Goal: Task Accomplishment & Management: Use online tool/utility

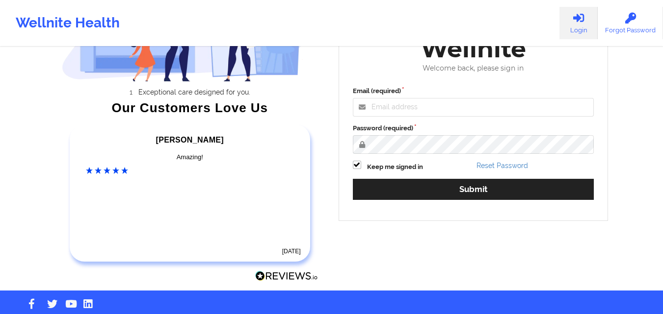
scroll to position [121, 0]
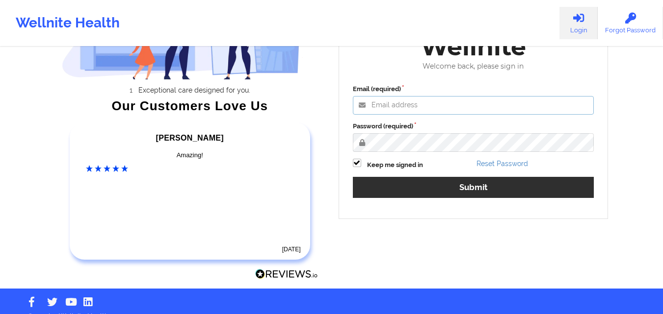
type input "[EMAIL_ADDRESS][DOMAIN_NAME]"
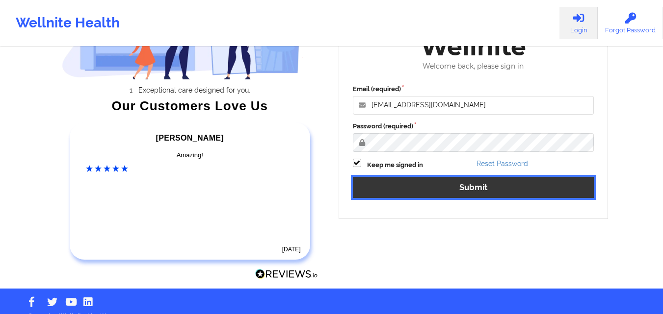
click at [469, 185] on button "Submit" at bounding box center [473, 187] width 241 height 21
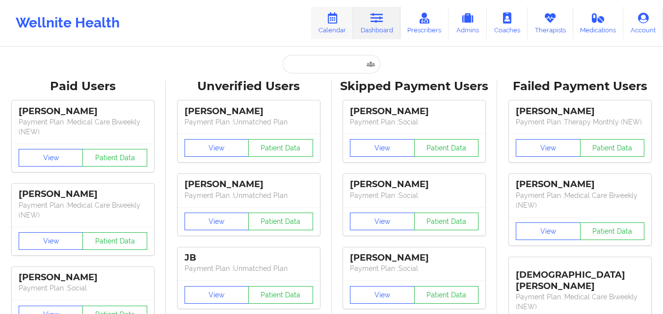
click at [330, 20] on icon at bounding box center [332, 18] width 13 height 11
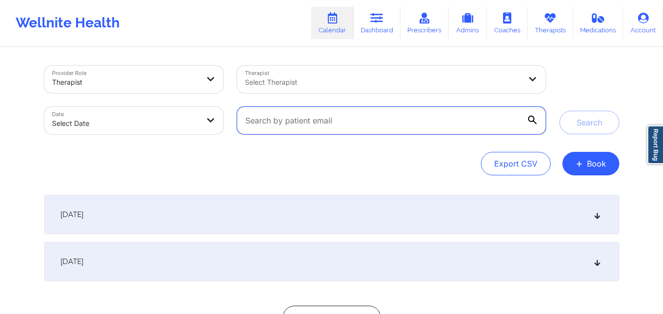
click at [341, 116] on input "text" at bounding box center [391, 120] width 308 height 27
paste input "[EMAIL_ADDRESS][DOMAIN_NAME]"
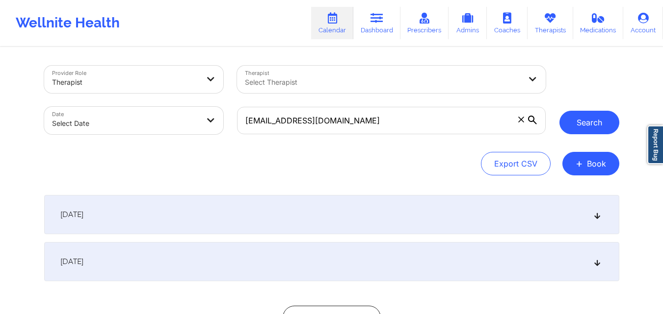
click at [588, 115] on button "Search" at bounding box center [589, 123] width 60 height 24
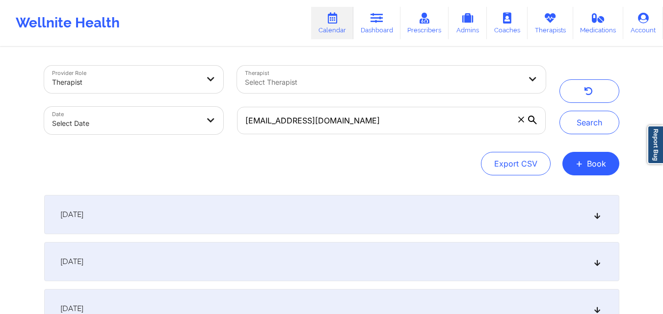
click at [596, 217] on icon at bounding box center [596, 214] width 8 height 7
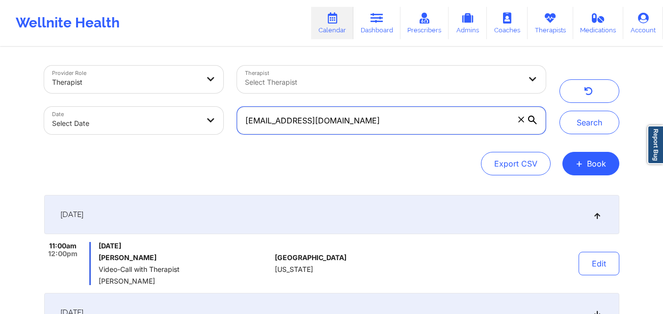
click at [346, 119] on input "[EMAIL_ADDRESS][DOMAIN_NAME]" at bounding box center [391, 120] width 308 height 27
paste input "affrica13"
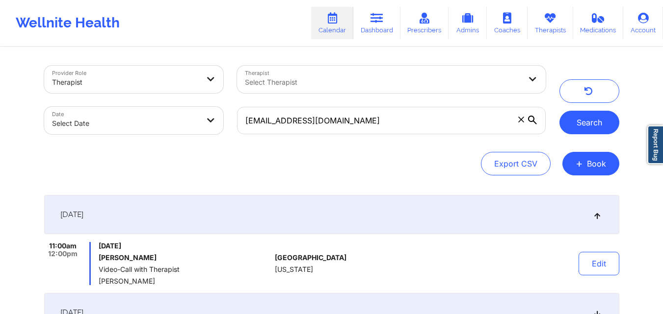
click at [577, 128] on button "Search" at bounding box center [589, 123] width 60 height 24
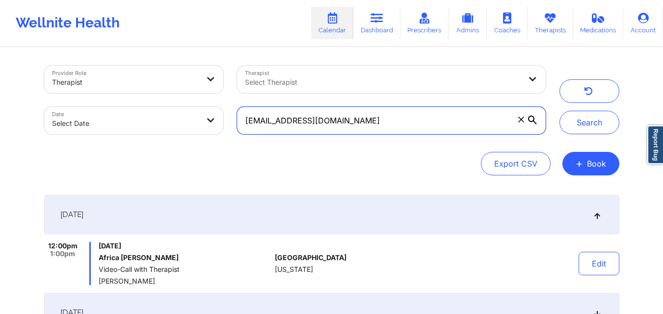
click at [342, 123] on input "[EMAIL_ADDRESS][DOMAIN_NAME]" at bounding box center [391, 120] width 308 height 27
paste input "collinsj642"
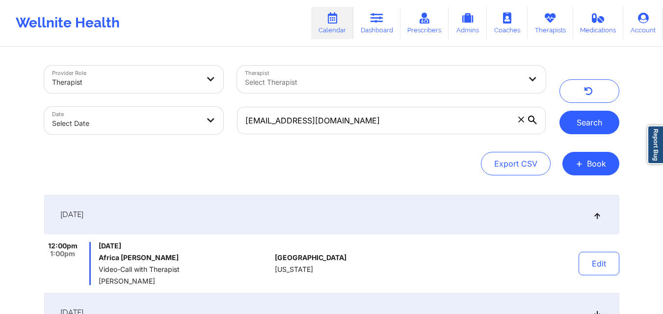
click at [578, 126] on button "Search" at bounding box center [589, 123] width 60 height 24
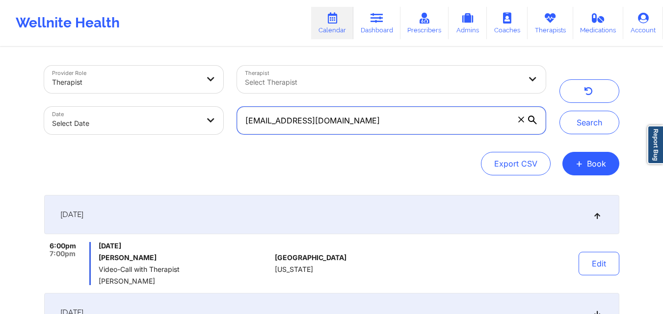
click at [352, 121] on input "[EMAIL_ADDRESS][DOMAIN_NAME]" at bounding box center [391, 120] width 308 height 27
paste input "[PERSON_NAME].vidalakis"
click at [559, 111] on button "Search" at bounding box center [589, 123] width 60 height 24
click at [359, 116] on input "[PERSON_NAME][EMAIL_ADDRESS][DOMAIN_NAME]" at bounding box center [391, 120] width 308 height 27
paste input "emmapuchols31"
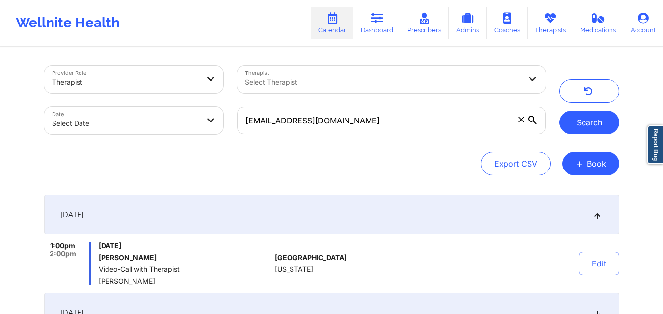
click at [599, 125] on button "Search" at bounding box center [589, 123] width 60 height 24
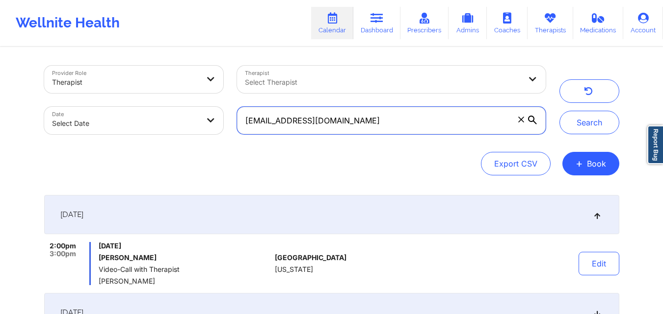
click at [365, 123] on input "[EMAIL_ADDRESS][DOMAIN_NAME]" at bounding box center [391, 120] width 308 height 27
paste input "mrscalinix"
click at [559, 111] on button "Search" at bounding box center [589, 123] width 60 height 24
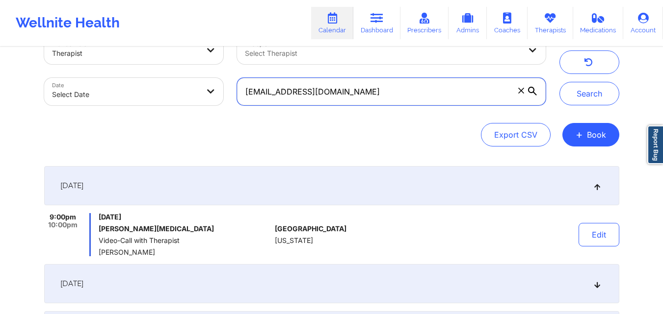
scroll to position [39, 0]
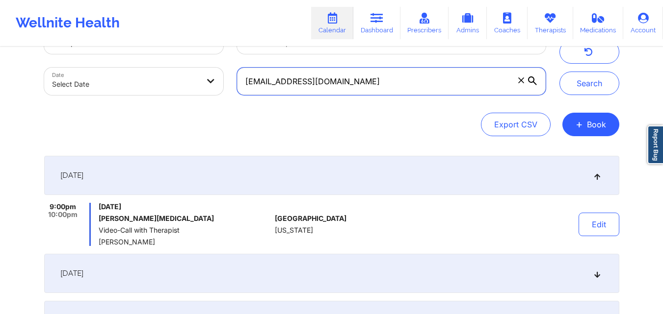
paste input "Kktellis@ao"
type input "[EMAIL_ADDRESS][DOMAIN_NAME]"
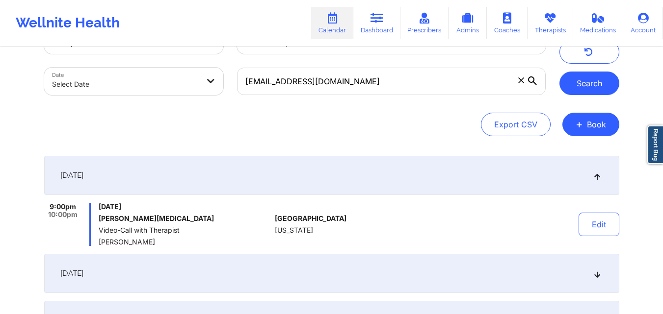
click at [579, 84] on button "Search" at bounding box center [589, 84] width 60 height 24
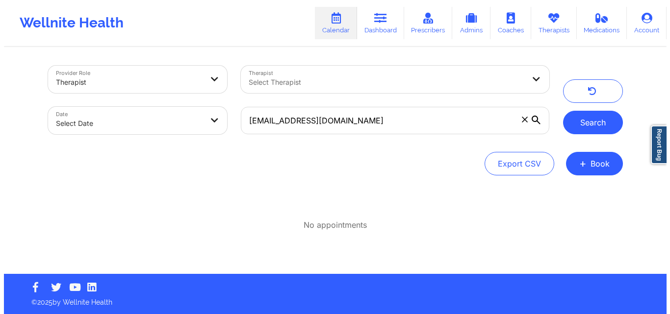
scroll to position [0, 0]
